Goal: Navigation & Orientation: Find specific page/section

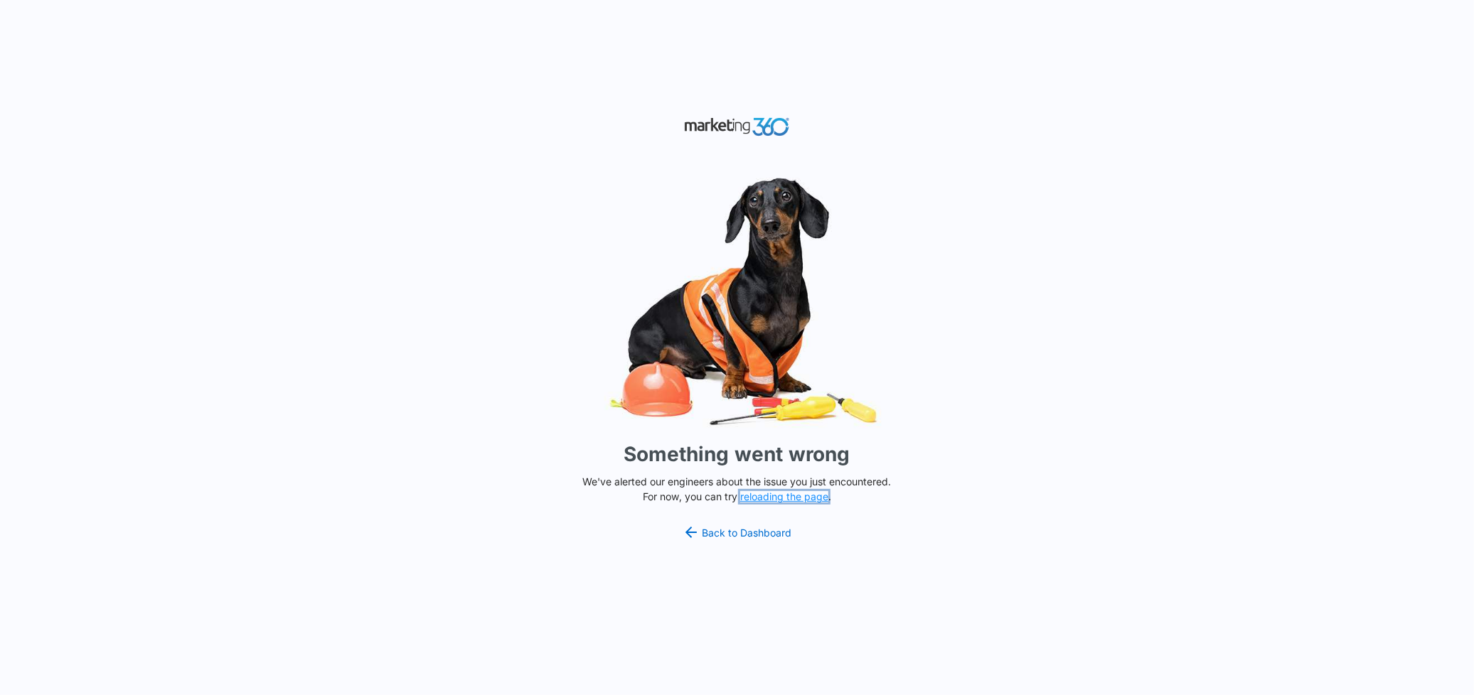
click at [771, 494] on button "reloading the page" at bounding box center [784, 496] width 88 height 11
click at [749, 528] on link "Back to Dashboard" at bounding box center [736, 532] width 109 height 17
click at [776, 498] on button "reloading the page" at bounding box center [784, 496] width 88 height 11
